Goal: Register for event/course

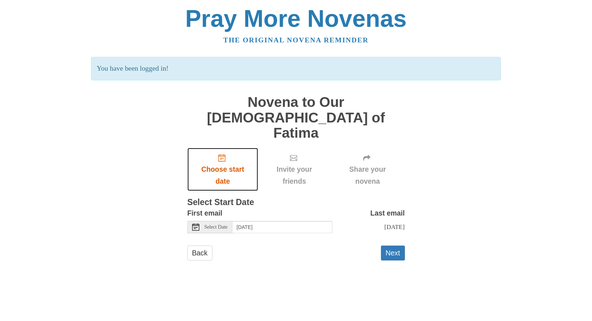
click at [224, 163] on span "Choose start date" at bounding box center [223, 175] width 57 height 24
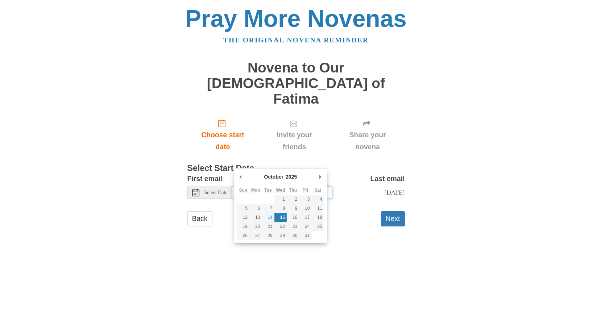
click at [250, 187] on input "[DATE]" at bounding box center [282, 193] width 100 height 12
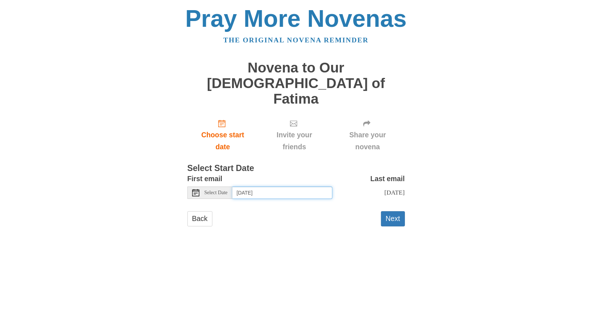
click at [292, 187] on input "[DATE]" at bounding box center [282, 193] width 100 height 12
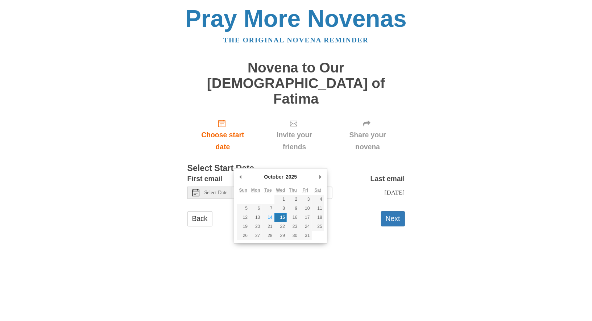
click at [355, 204] on main "Novena to Our [DEMOGRAPHIC_DATA] of Fatima Choose start date Invite your friend…" at bounding box center [295, 146] width 217 height 187
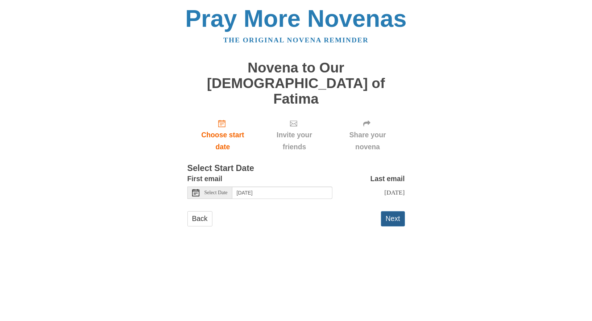
click at [395, 211] on button "Next" at bounding box center [393, 218] width 24 height 15
